Goal: Find specific page/section: Find specific page/section

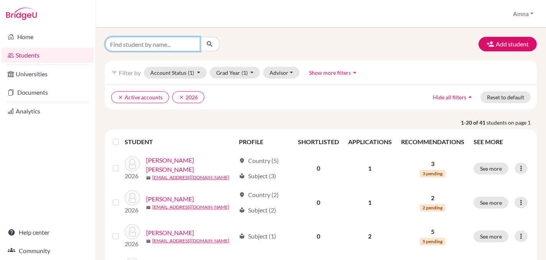
click at [147, 44] on input "Find student by name..." at bounding box center [152, 44] width 95 height 15
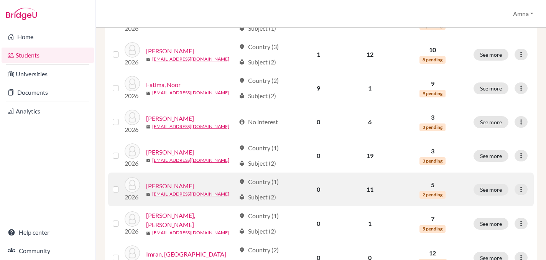
scroll to position [385, 0]
type input "amin"
click at [166, 184] on link "[PERSON_NAME]" at bounding box center [170, 185] width 48 height 9
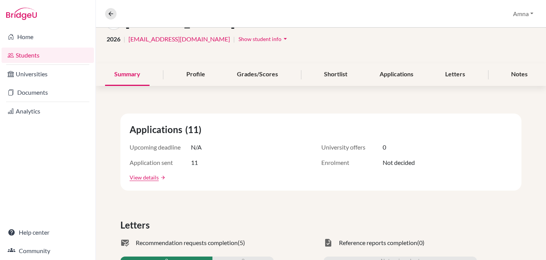
scroll to position [61, 0]
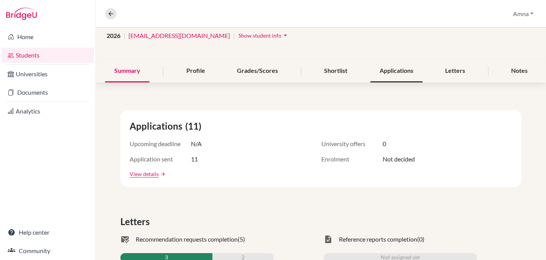
click at [391, 71] on div "Applications" at bounding box center [396, 71] width 52 height 23
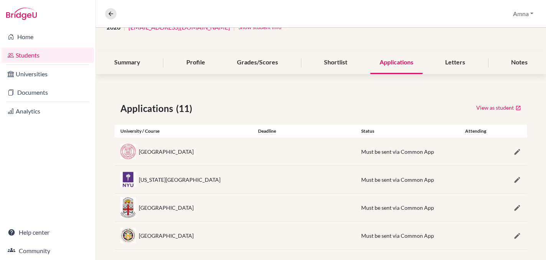
scroll to position [68, 0]
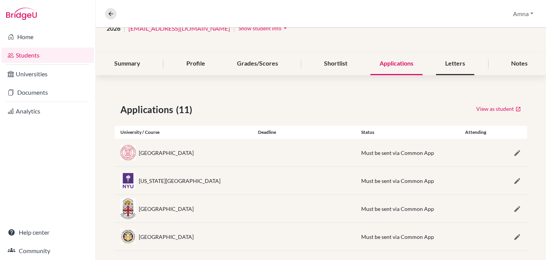
click at [449, 64] on div "Letters" at bounding box center [455, 64] width 38 height 23
